Goal: Information Seeking & Learning: Learn about a topic

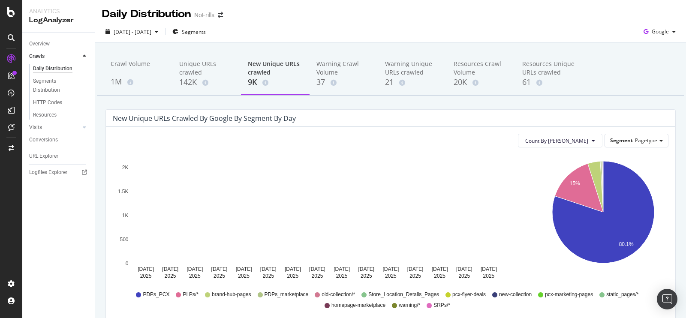
scroll to position [36, 0]
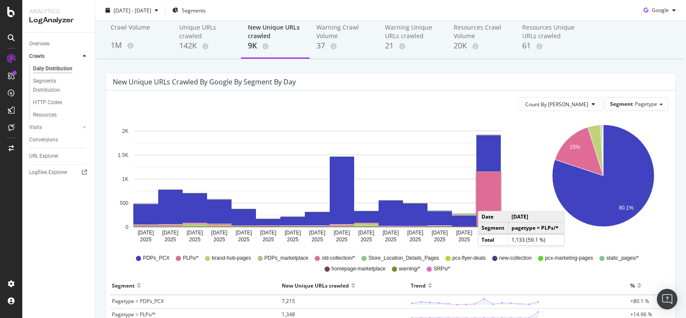
click at [486, 202] on rect "A chart." at bounding box center [489, 199] width 24 height 54
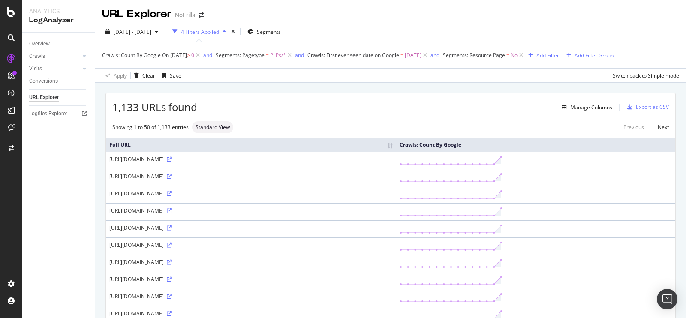
click at [614, 53] on div "Add Filter Group" at bounding box center [594, 55] width 39 height 7
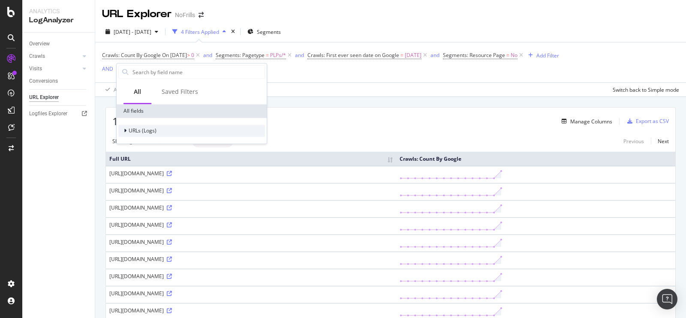
click at [140, 125] on div "URLs (Logs)" at bounding box center [191, 131] width 147 height 12
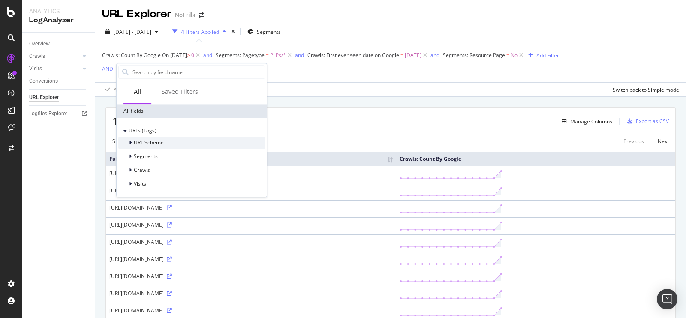
click at [169, 141] on div "URL Scheme" at bounding box center [191, 143] width 147 height 12
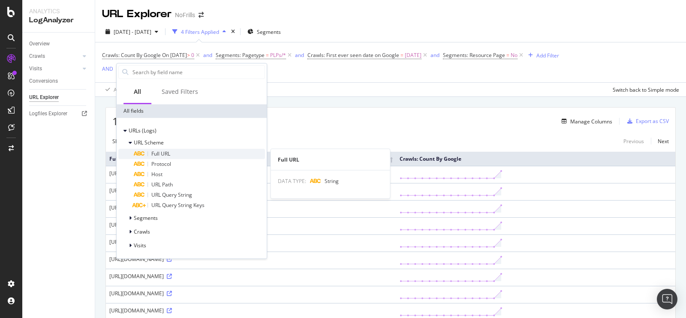
click at [172, 151] on div "Full URL" at bounding box center [199, 154] width 131 height 10
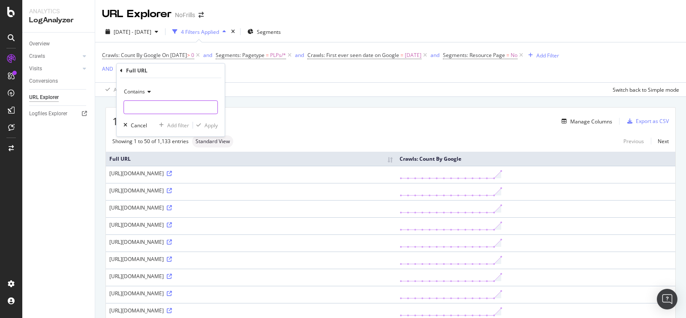
click at [160, 104] on input "text" at bounding box center [171, 107] width 94 height 14
type input "/clpplp/"
click at [208, 126] on div "Apply" at bounding box center [211, 125] width 13 height 7
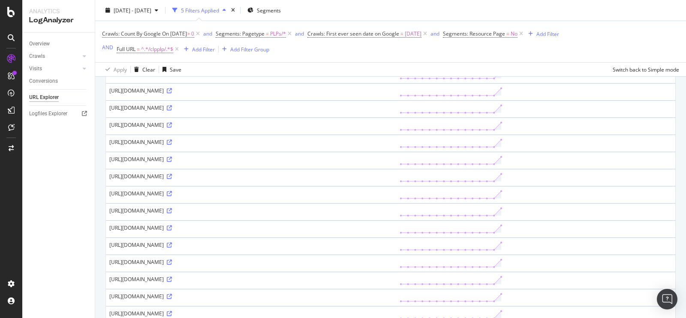
scroll to position [211, 0]
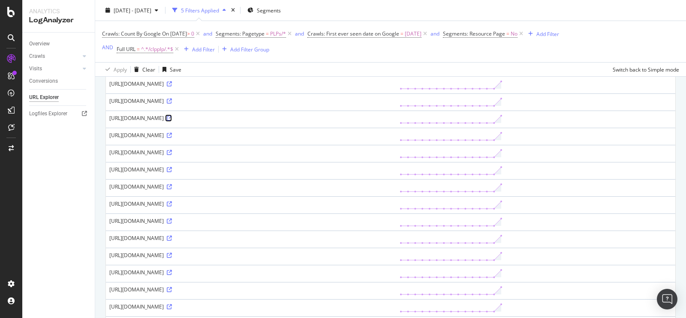
click at [172, 116] on icon at bounding box center [169, 118] width 5 height 5
click at [254, 199] on div "https://www.nofrills.ca/clpplp/baby/baby-toiletries/baby-toiletries/c/28415" at bounding box center [251, 202] width 284 height 7
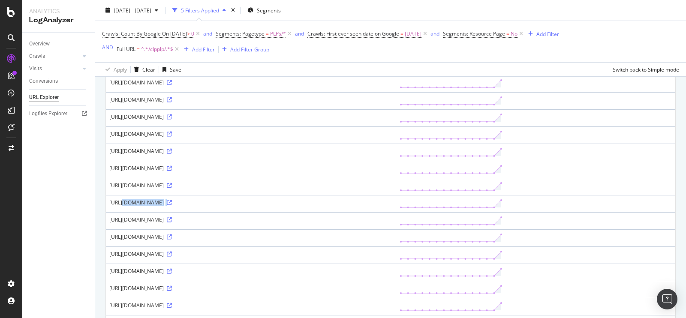
copy div "https://www.nofrills.ca/clpplp/baby/baby-toiletries/baby-toiletries/c/28415"
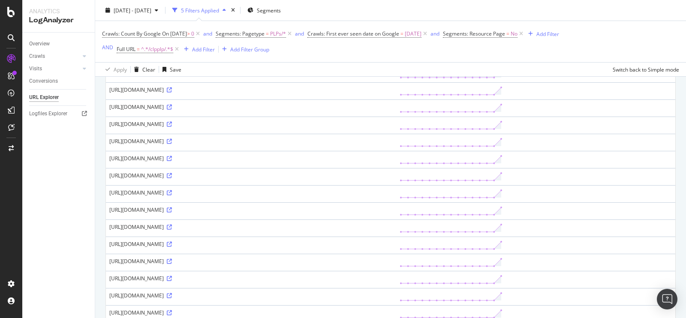
scroll to position [429, 0]
click at [172, 224] on icon at bounding box center [169, 226] width 5 height 5
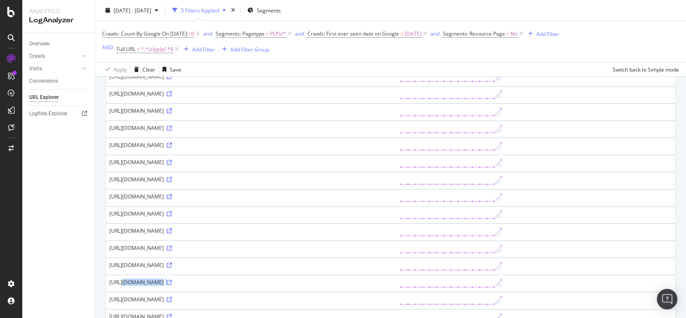
scroll to position [0, 0]
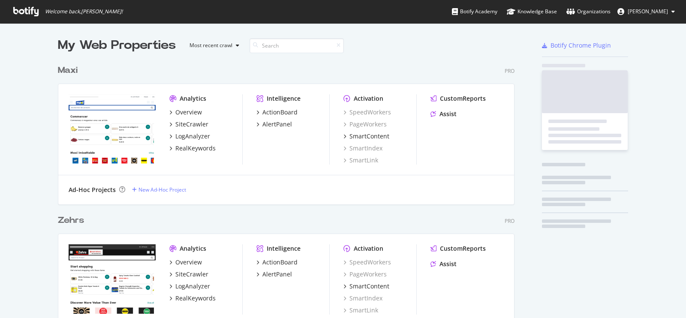
scroll to position [2019, 456]
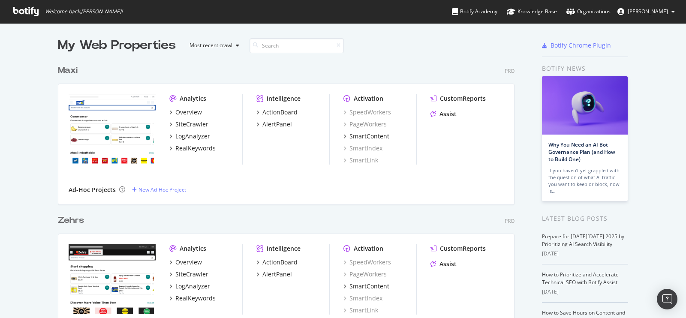
click at [67, 70] on div "Maxi" at bounding box center [68, 70] width 20 height 12
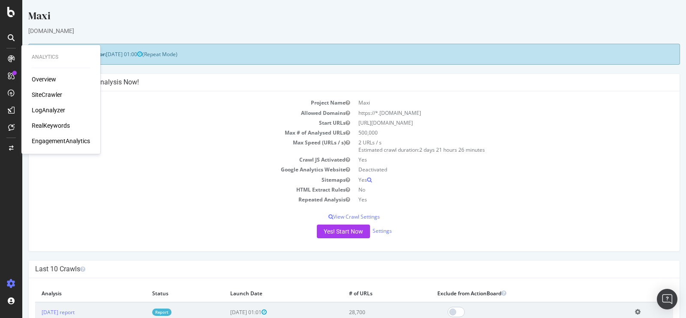
click at [41, 93] on div "SiteCrawler" at bounding box center [47, 95] width 30 height 9
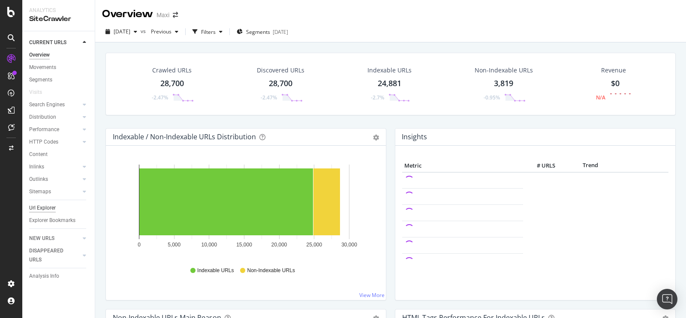
click at [34, 208] on div "Url Explorer" at bounding box center [42, 208] width 27 height 9
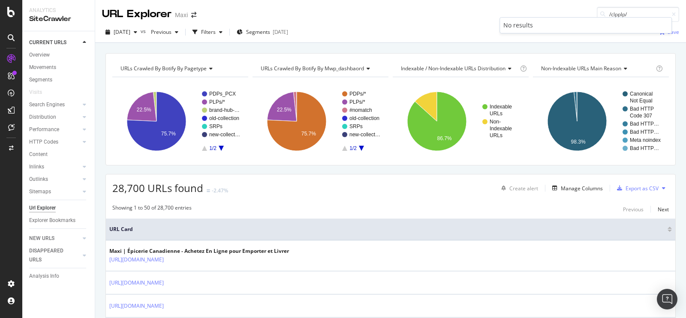
type input "/clpplp/"
click at [137, 100] on icon "A chart." at bounding box center [142, 107] width 30 height 30
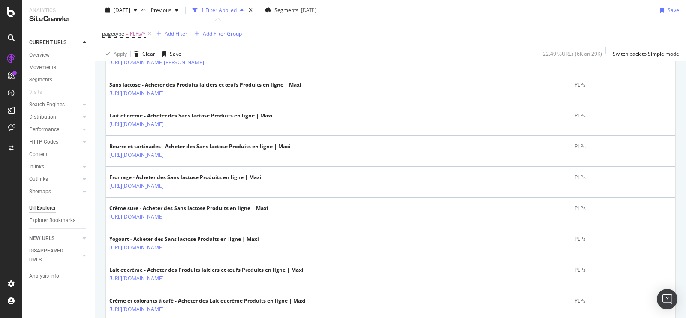
scroll to position [1545, 0]
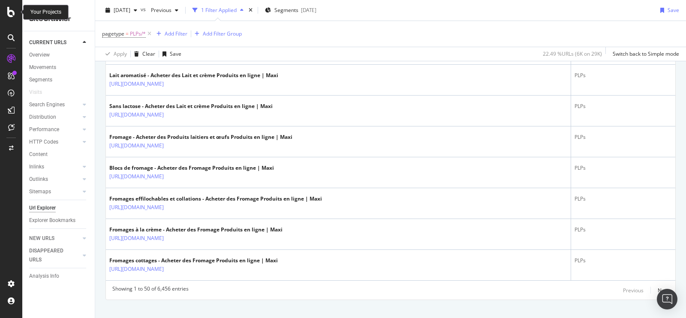
click at [7, 9] on div at bounding box center [11, 12] width 21 height 10
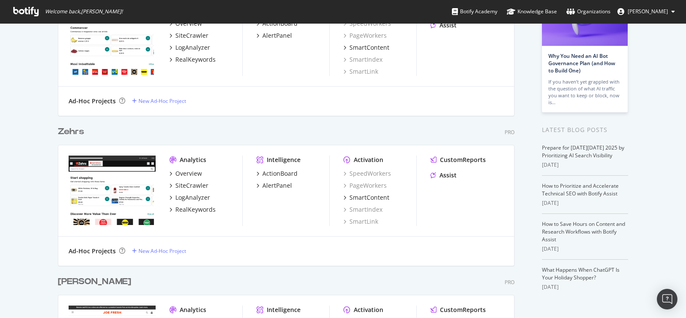
scroll to position [106, 0]
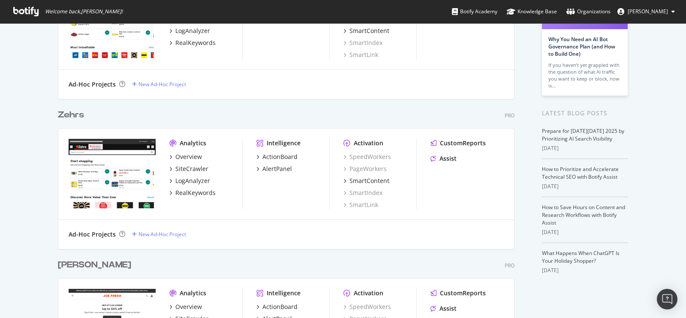
click at [61, 113] on div "Zehrs" at bounding box center [71, 115] width 26 height 12
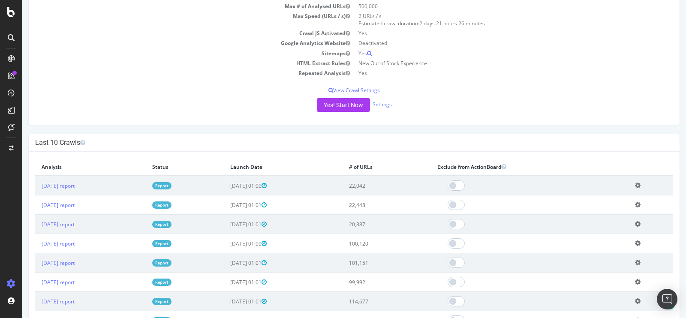
scroll to position [125, 0]
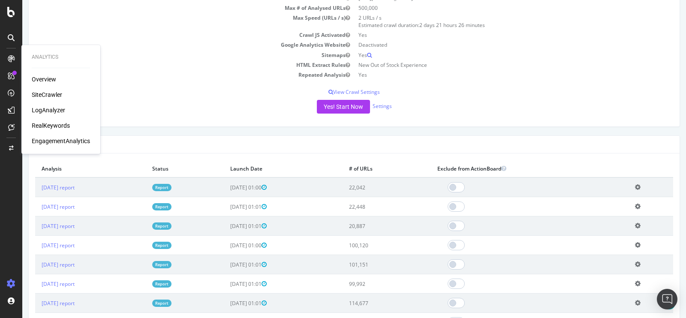
click at [51, 90] on div "Overview SiteCrawler LogAnalyzer RealKeywords EngagementAnalytics" at bounding box center [61, 110] width 58 height 70
click at [51, 97] on div "SiteCrawler" at bounding box center [47, 95] width 30 height 9
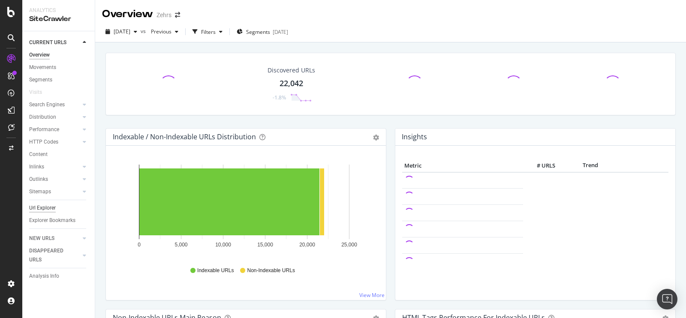
click at [41, 210] on div "Url Explorer" at bounding box center [42, 208] width 27 height 9
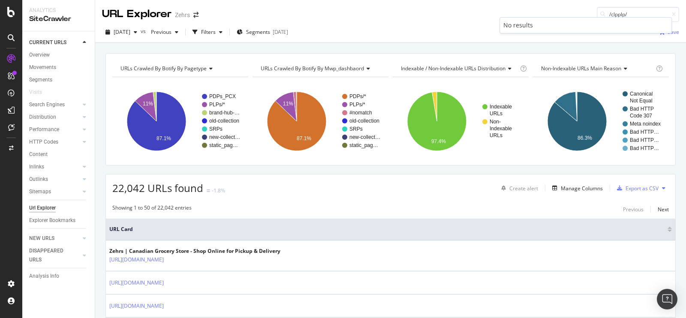
click at [447, 25] on div "2025 Oct. 3rd vs Previous Filters Segments 2024-11-25 Save" at bounding box center [390, 33] width 591 height 17
click at [622, 12] on input "/clpplp/" at bounding box center [638, 14] width 82 height 15
type input "/"
click at [488, 18] on div "URL Explorer Zehrs" at bounding box center [390, 11] width 591 height 22
click at [193, 15] on icon "arrow-right-arrow-left" at bounding box center [195, 15] width 5 height 6
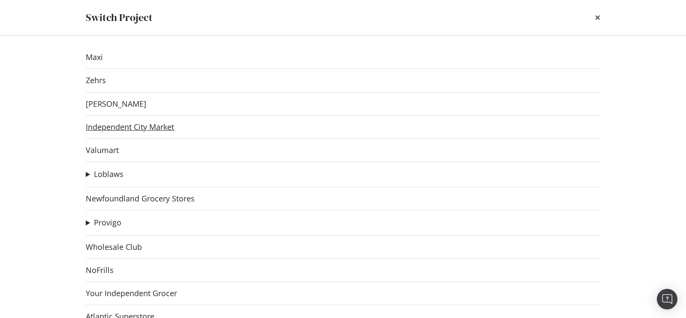
click at [120, 127] on link "Independent City Market" at bounding box center [130, 127] width 88 height 9
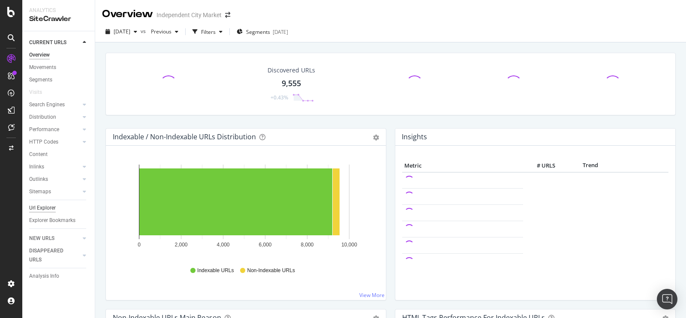
click at [45, 209] on div "Url Explorer" at bounding box center [42, 208] width 27 height 9
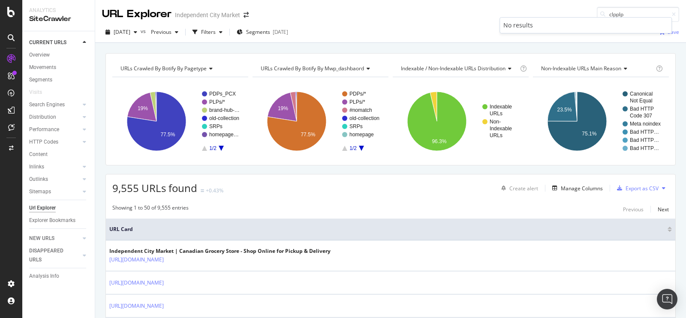
type input "clpplp"
click at [386, 22] on div "2025 Oct. 2nd vs Previous Filters Segments 2024-10-21 Save" at bounding box center [390, 32] width 591 height 21
click at [226, 34] on div "button" at bounding box center [221, 32] width 10 height 5
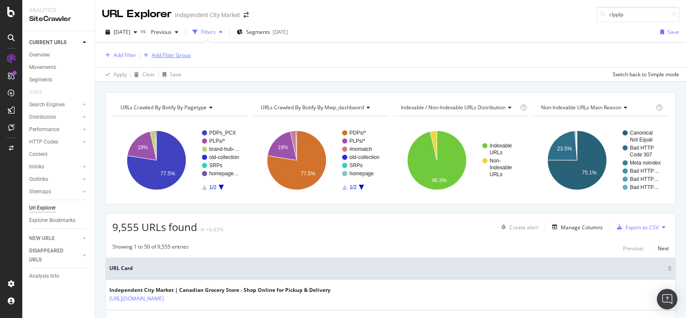
click at [160, 57] on div "Add Filter Group" at bounding box center [171, 54] width 39 height 7
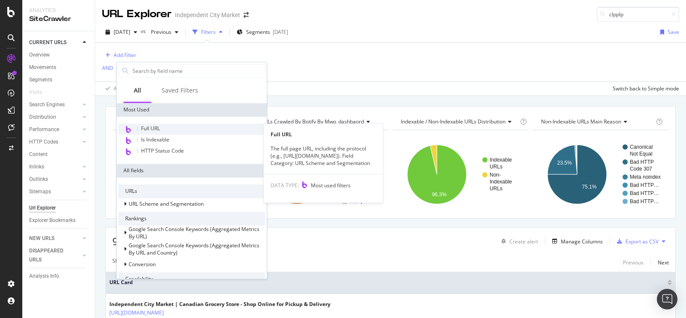
click at [154, 133] on div "Full URL" at bounding box center [191, 129] width 147 height 11
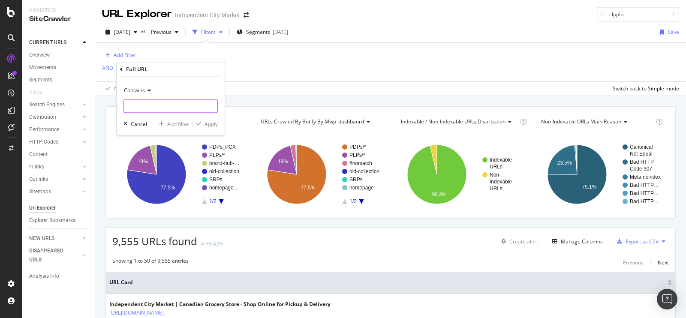
click at [165, 106] on input "text" at bounding box center [171, 107] width 94 height 14
type input "p"
type input "clpplp"
click at [208, 121] on div "Apply" at bounding box center [211, 124] width 13 height 7
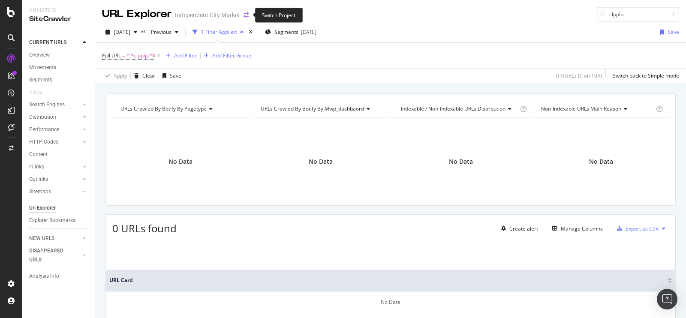
click at [248, 12] on icon "arrow-right-arrow-left" at bounding box center [246, 15] width 5 height 6
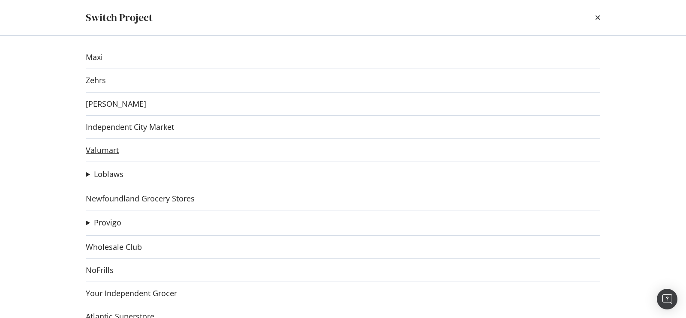
click at [111, 152] on link "Valumart" at bounding box center [102, 150] width 33 height 9
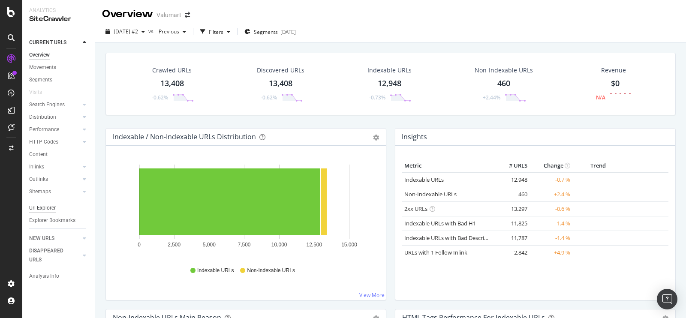
click at [44, 211] on div "Url Explorer" at bounding box center [42, 208] width 27 height 9
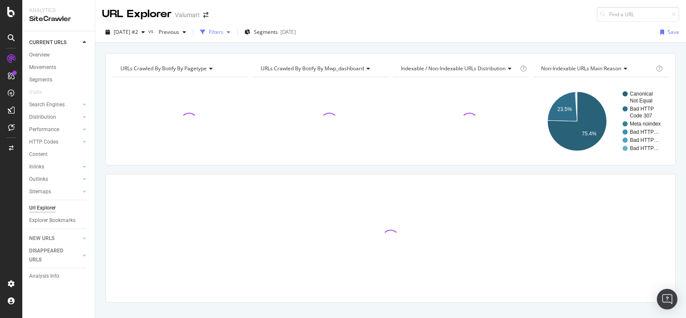
click at [234, 36] on div "Filters" at bounding box center [215, 32] width 37 height 13
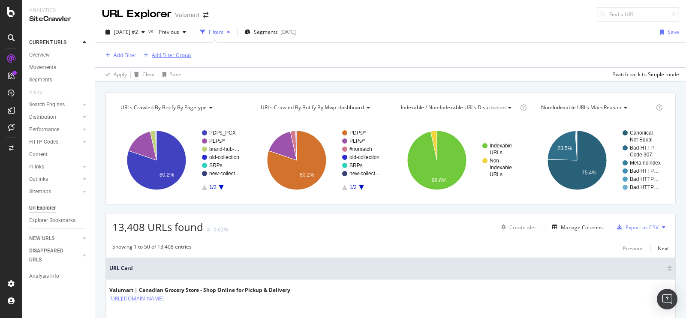
click at [183, 51] on div "Add Filter Group" at bounding box center [171, 54] width 39 height 7
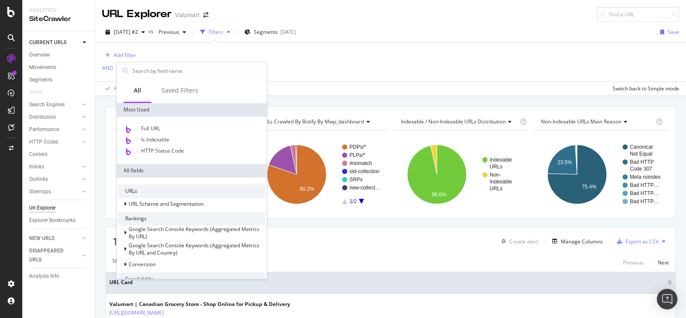
click at [177, 123] on div "Full URL Is Indexable HTTP Status Code" at bounding box center [192, 140] width 150 height 47
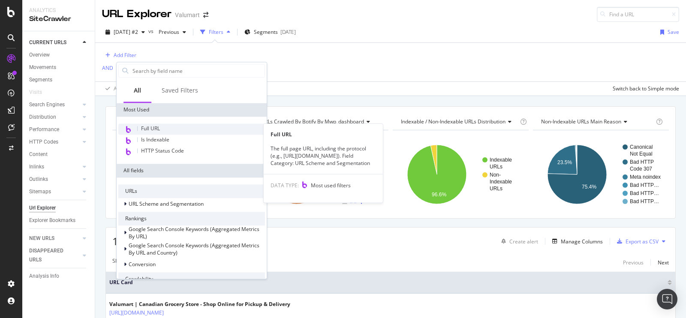
click at [175, 130] on div "Full URL" at bounding box center [191, 129] width 147 height 11
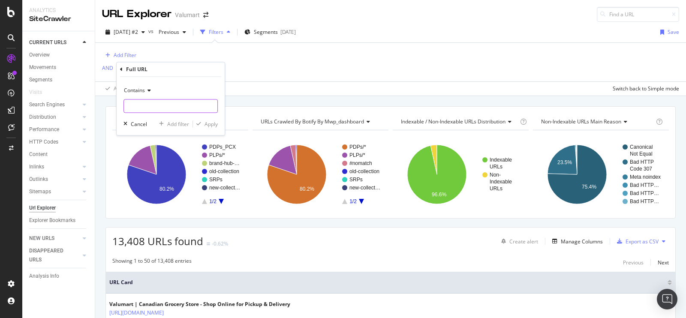
click at [170, 104] on input "text" at bounding box center [171, 107] width 94 height 14
type input "clpplp"
click at [208, 122] on div "Apply" at bounding box center [211, 124] width 13 height 7
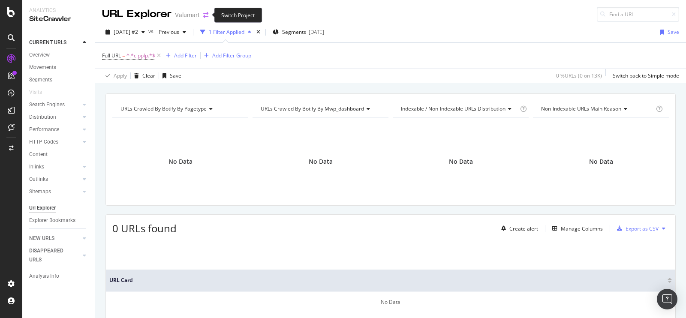
click at [206, 15] on icon "arrow-right-arrow-left" at bounding box center [205, 15] width 5 height 6
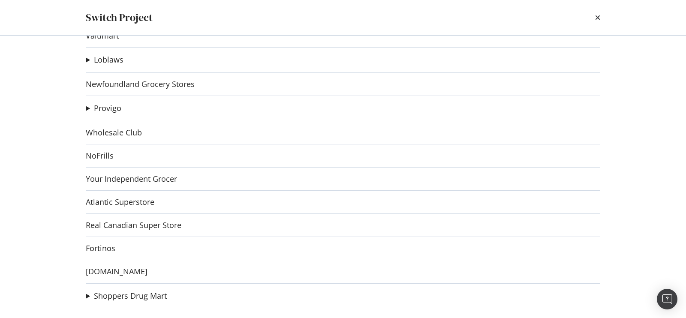
scroll to position [114, 0]
click at [113, 223] on link "Real Canadian Super Store" at bounding box center [134, 225] width 96 height 9
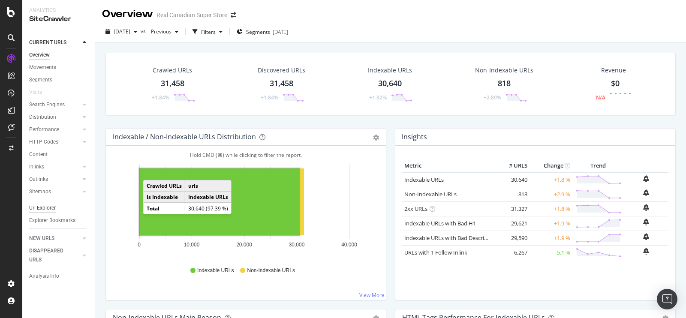
click at [44, 210] on div "Url Explorer" at bounding box center [42, 208] width 27 height 9
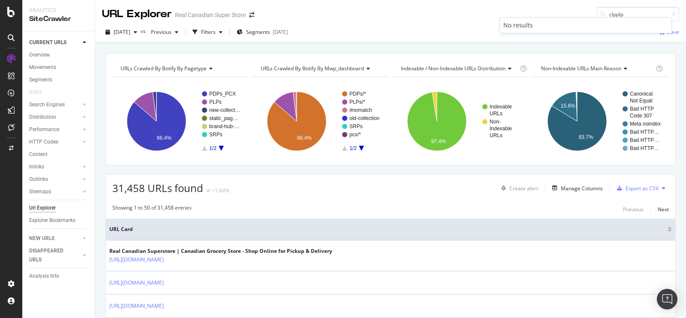
type input "clpplp"
click at [389, 24] on div "2025 Sep. 27th vs Previous Filters Segments 2025-06-03 Save" at bounding box center [390, 32] width 591 height 21
click at [216, 31] on div "Filters" at bounding box center [208, 31] width 15 height 7
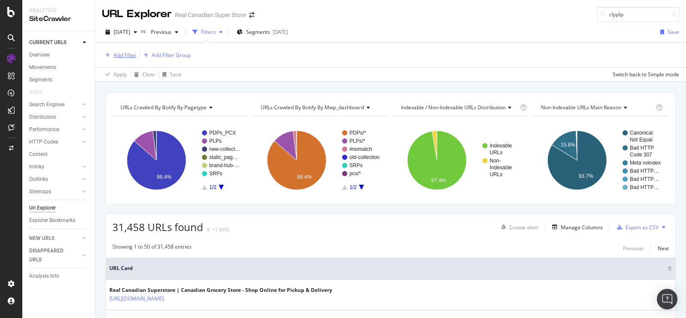
click at [127, 57] on div "Add Filter" at bounding box center [125, 54] width 23 height 7
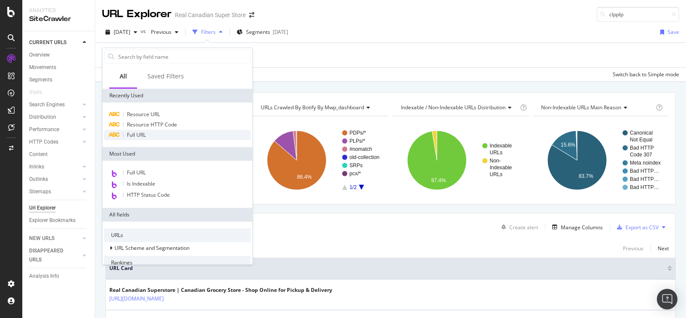
click at [146, 138] on div "Full URL" at bounding box center [177, 135] width 147 height 10
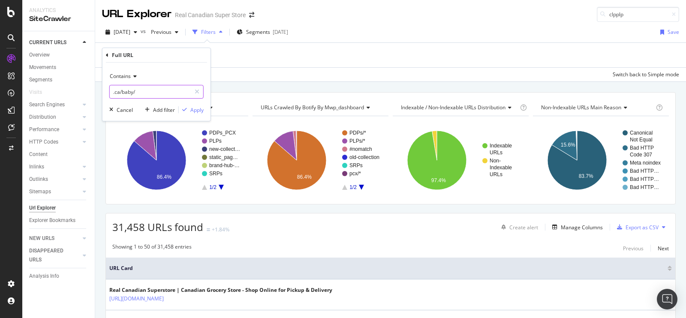
click at [157, 92] on input ".ca/baby/" at bounding box center [150, 92] width 81 height 14
type input "clpplp"
click at [200, 113] on div "Apply" at bounding box center [196, 109] width 13 height 7
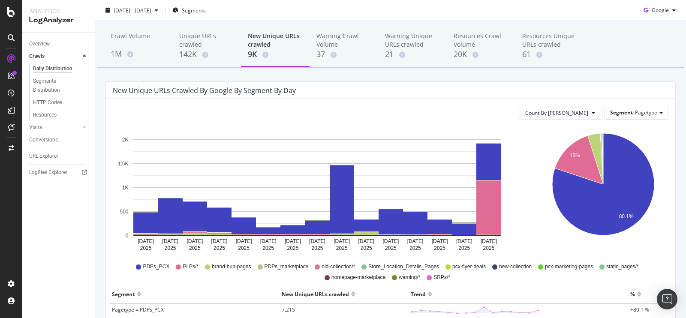
scroll to position [23, 0]
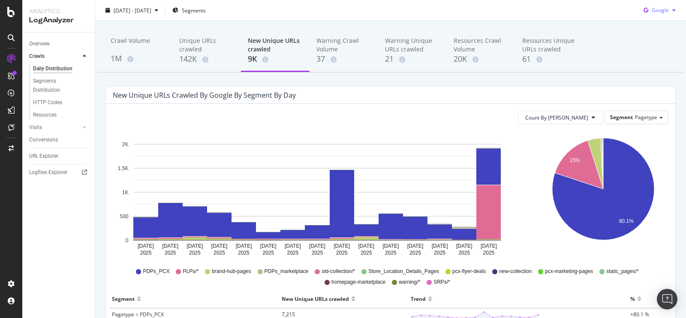
click at [657, 14] on div "Google" at bounding box center [659, 10] width 39 height 13
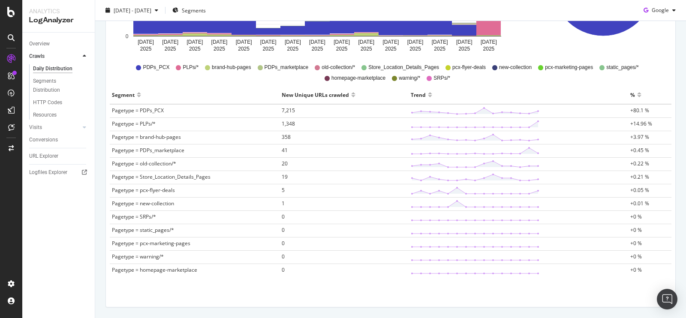
scroll to position [0, 0]
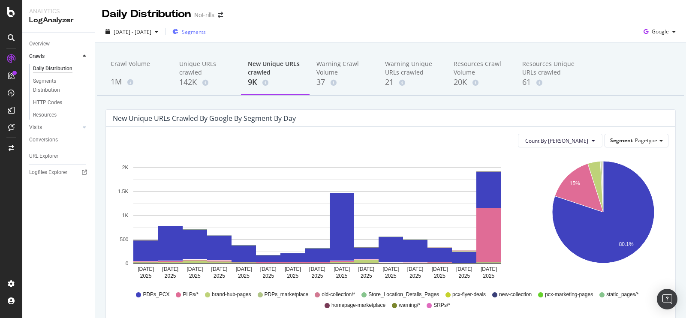
click at [206, 28] on span "Segments" at bounding box center [194, 31] width 24 height 7
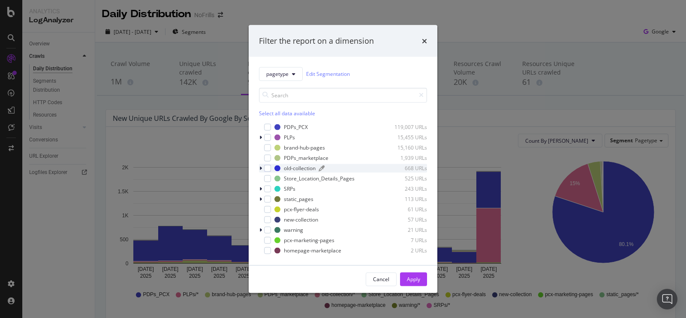
click at [314, 168] on div "old-collection" at bounding box center [300, 168] width 32 height 7
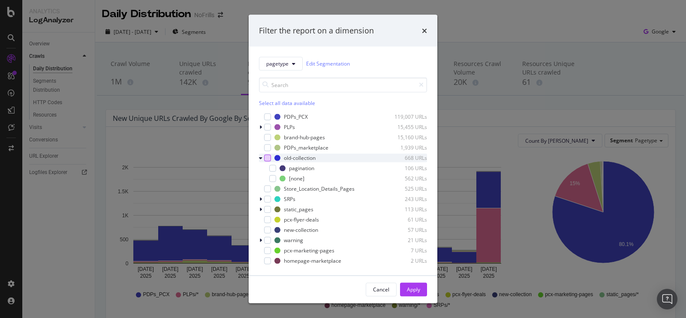
click at [268, 159] on div "modal" at bounding box center [267, 157] width 7 height 7
click at [261, 157] on icon "modal" at bounding box center [260, 157] width 3 height 5
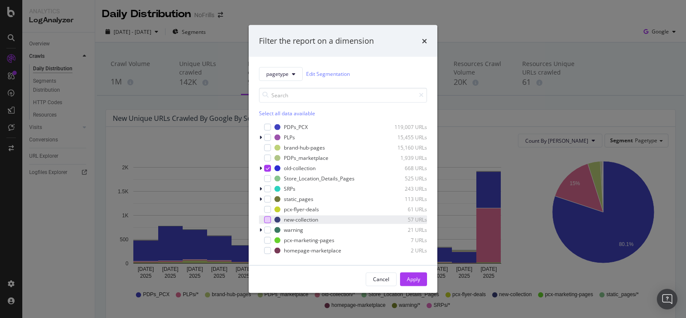
click at [267, 217] on div "modal" at bounding box center [267, 219] width 7 height 7
click at [405, 274] on button "Apply" at bounding box center [413, 279] width 27 height 14
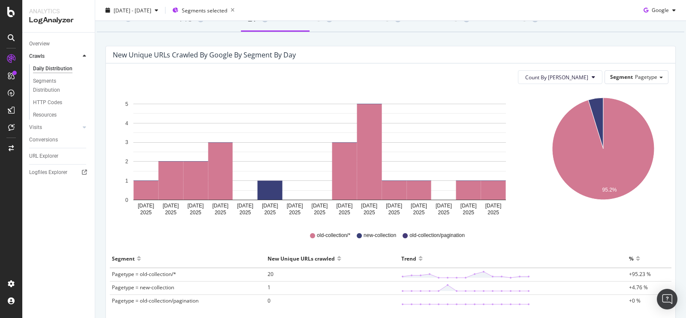
scroll to position [79, 0]
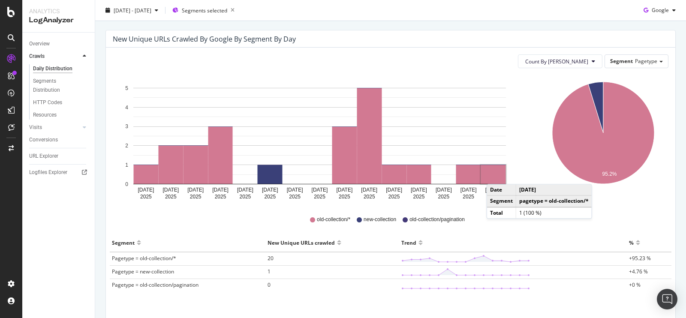
click at [495, 175] on rect "A chart." at bounding box center [493, 174] width 25 height 19
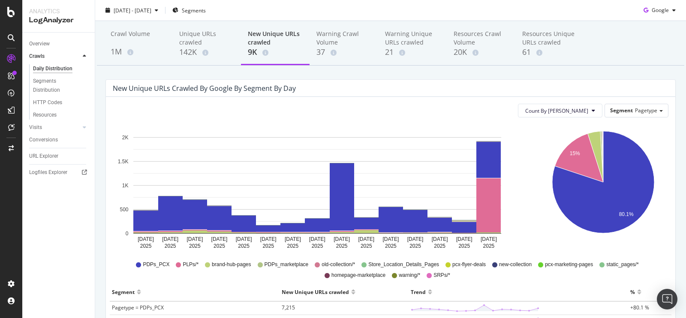
scroll to position [22, 0]
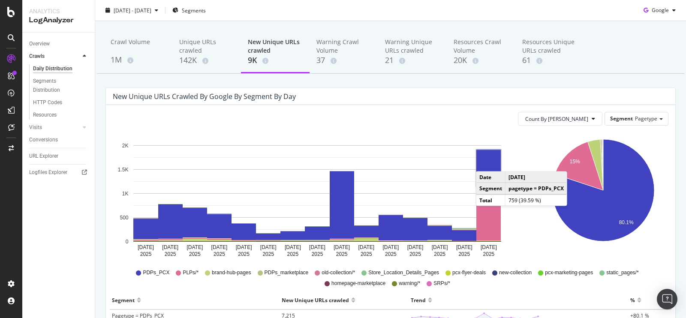
click at [484, 163] on rect "A chart." at bounding box center [489, 168] width 24 height 36
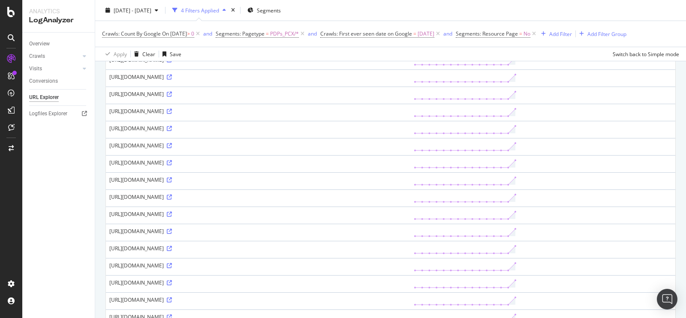
scroll to position [728, 0]
